Goal: Task Accomplishment & Management: Use online tool/utility

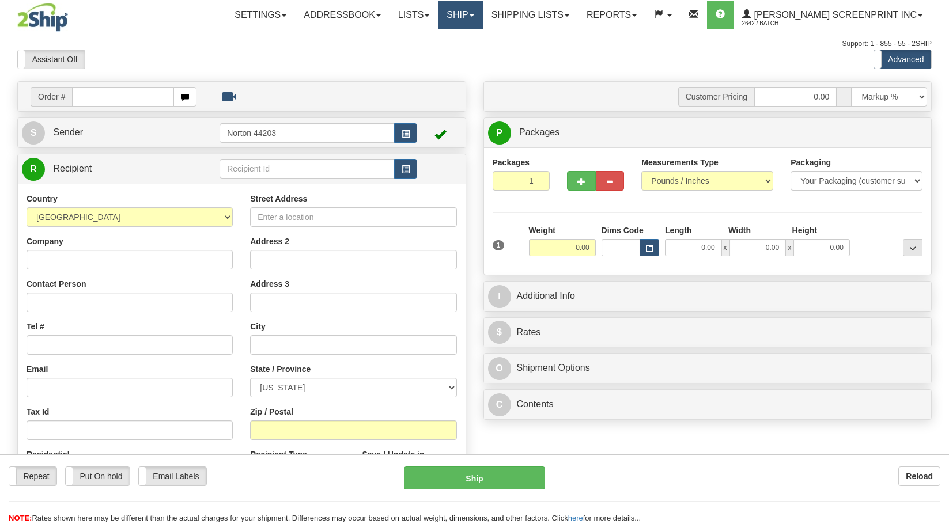
click at [482, 17] on link "Ship" at bounding box center [460, 15] width 44 height 29
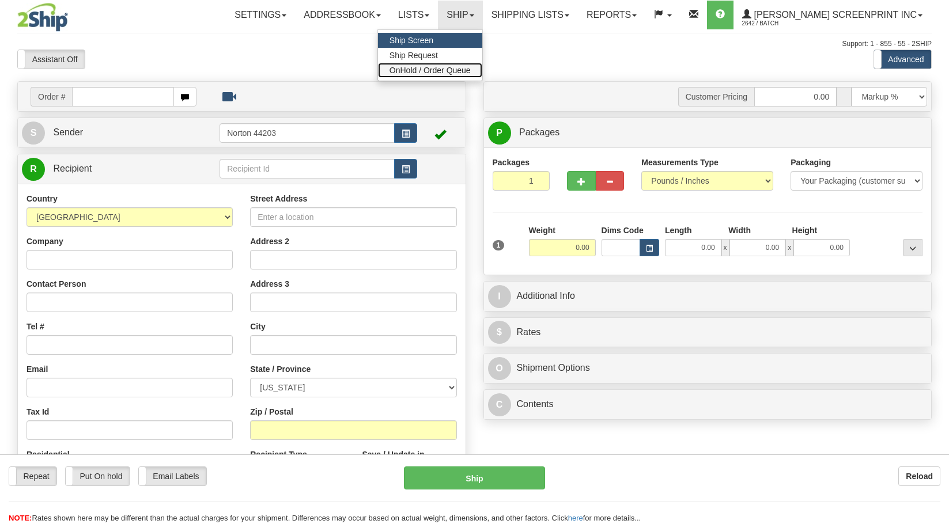
click at [471, 69] on span "OnHold / Order Queue" at bounding box center [429, 70] width 81 height 9
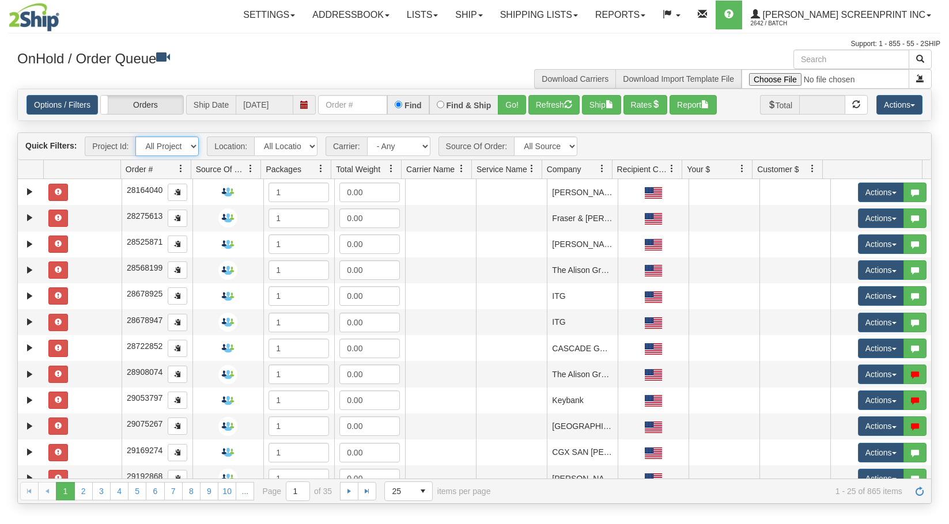
click at [191, 144] on select "All Projects Imagine ShipRequests 01.22.2024 ShipRequests 01.31.2025 ShipReques…" at bounding box center [166, 147] width 63 height 20
select select "TEAM LEAD"
click at [135, 137] on select "All Projects Imagine ShipRequests 01.22.2024 ShipRequests 01.31.2025 ShipReques…" at bounding box center [166, 147] width 63 height 20
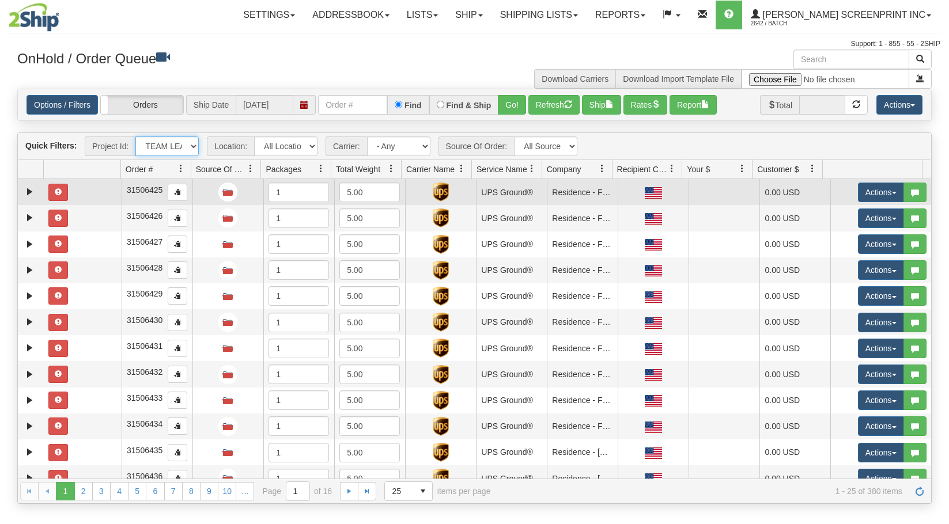
click at [77, 191] on td at bounding box center [82, 192] width 78 height 26
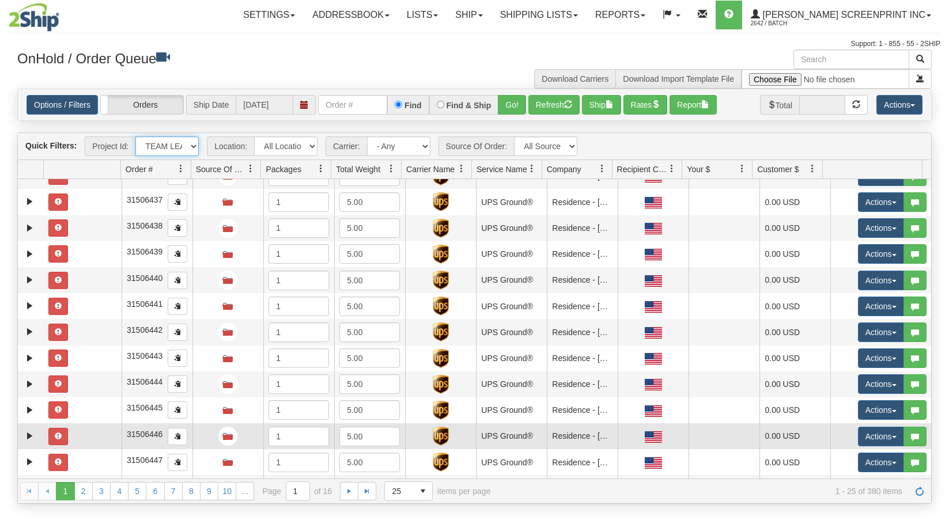
scroll to position [351, 0]
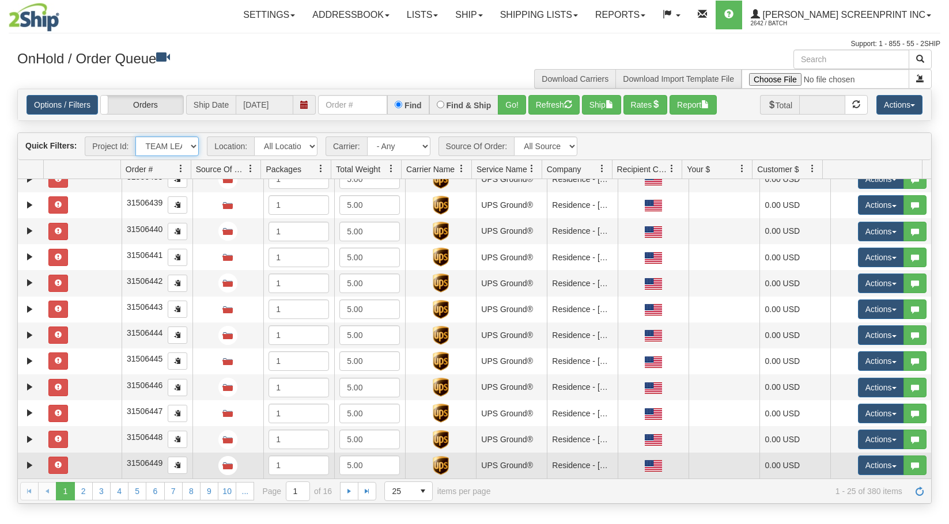
click at [94, 468] on td at bounding box center [82, 466] width 78 height 26
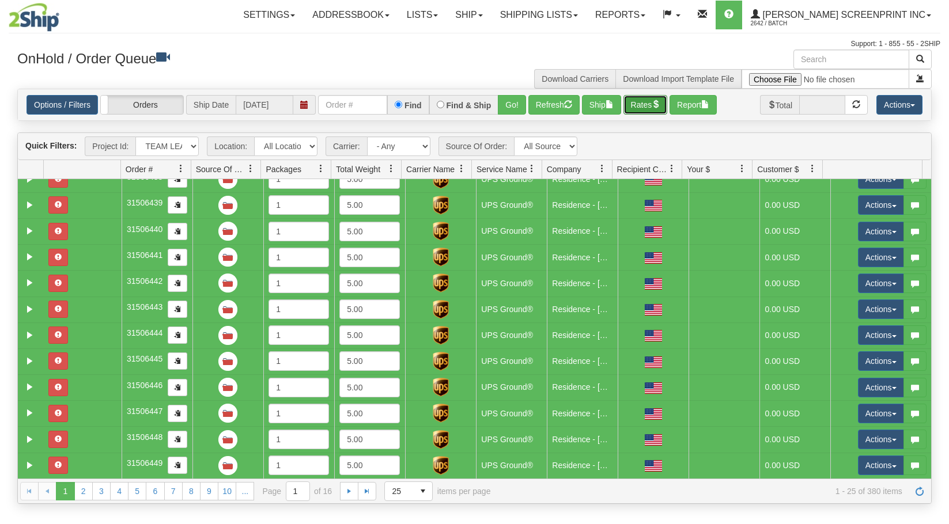
click at [651, 104] on button "Rates" at bounding box center [645, 105] width 44 height 20
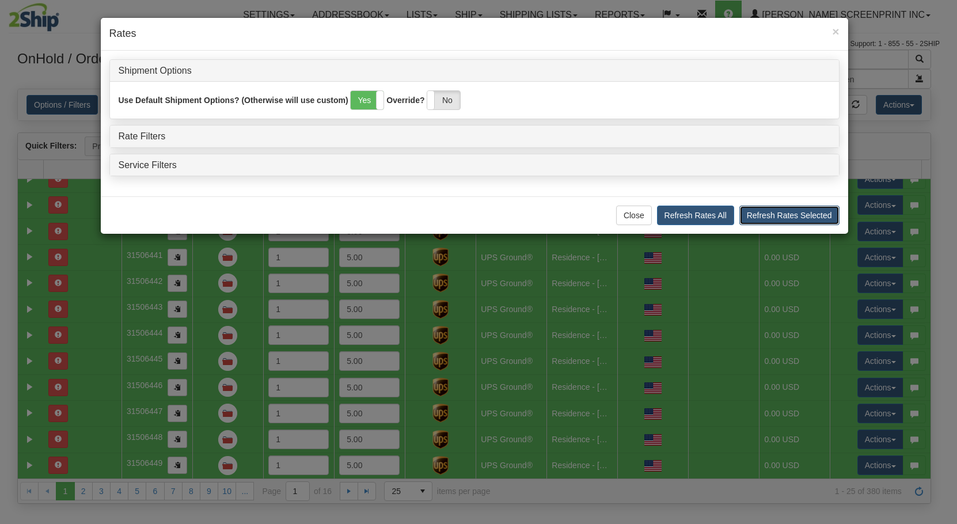
click at [761, 212] on button "Refresh Rates Selected" at bounding box center [790, 216] width 100 height 20
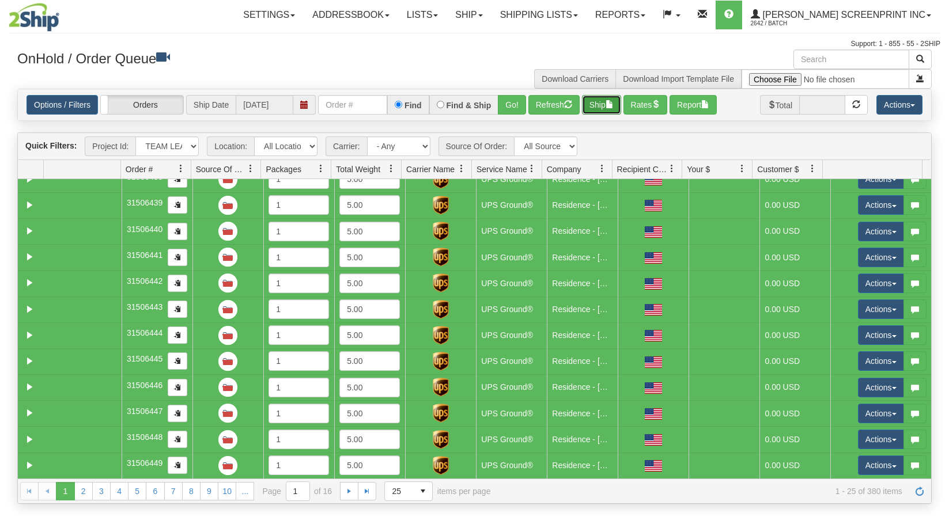
click at [605, 109] on button "Ship" at bounding box center [601, 105] width 39 height 20
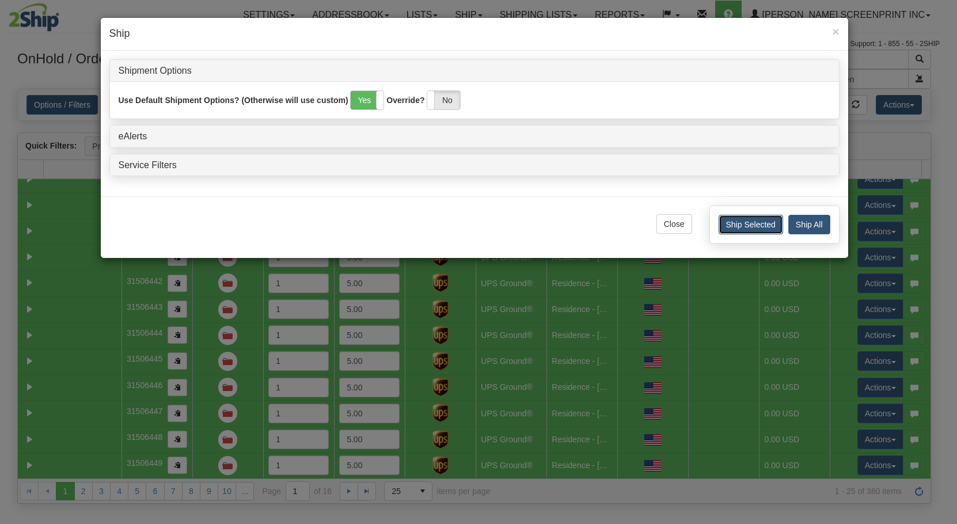
click at [755, 228] on button "Ship Selected" at bounding box center [751, 225] width 65 height 20
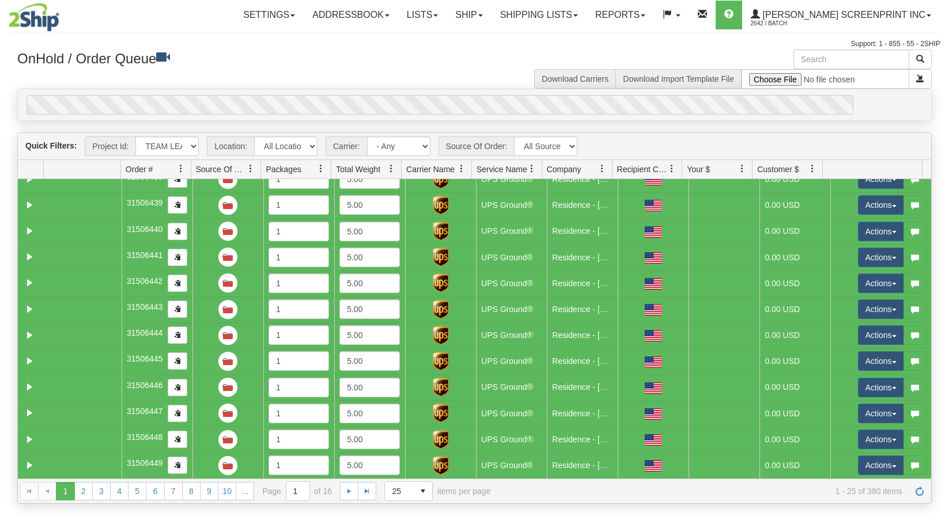
scroll to position [0, 0]
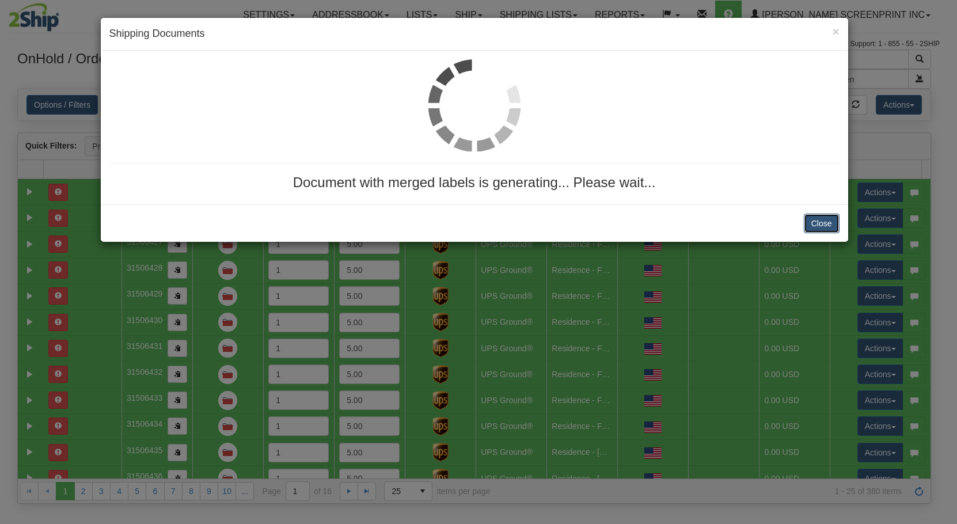
click at [831, 220] on button "Close" at bounding box center [822, 224] width 36 height 20
